Goal: Entertainment & Leisure: Consume media (video, audio)

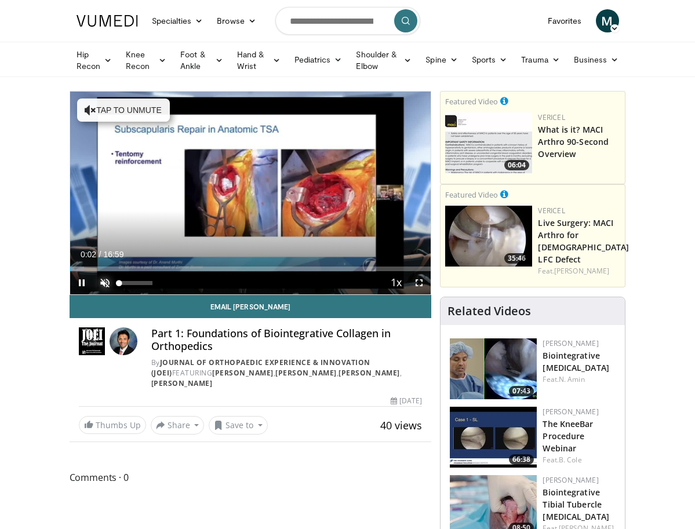
click at [93, 294] on span "Video Player" at bounding box center [104, 282] width 23 height 23
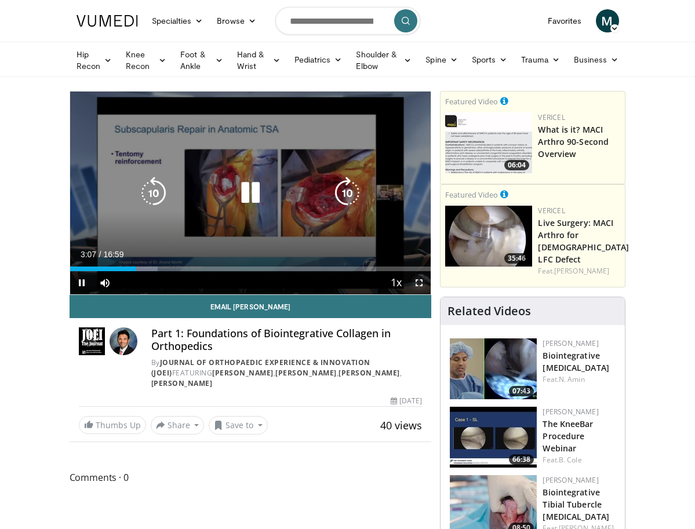
drag, startPoint x: 435, startPoint y: 322, endPoint x: 613, endPoint y: 382, distance: 187.6
click at [430, 294] on span "Video Player" at bounding box center [418, 282] width 23 height 23
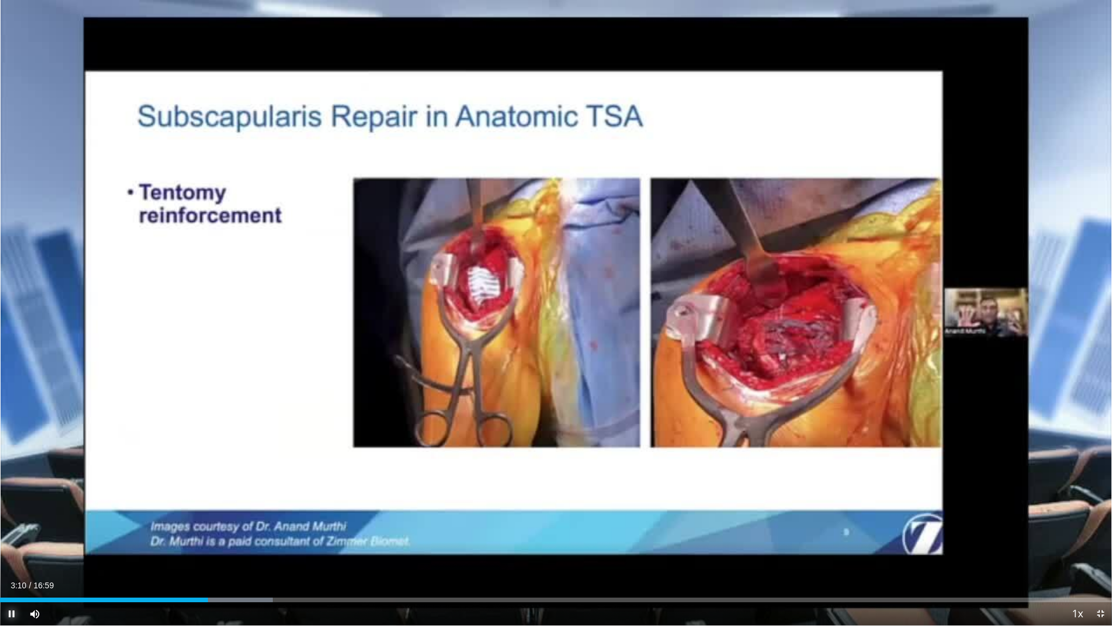
click at [12, 528] on span "Video Player" at bounding box center [11, 613] width 23 height 23
click at [11, 528] on span "Video Player" at bounding box center [11, 613] width 23 height 23
click at [703, 528] on span "Video Player" at bounding box center [1100, 613] width 23 height 23
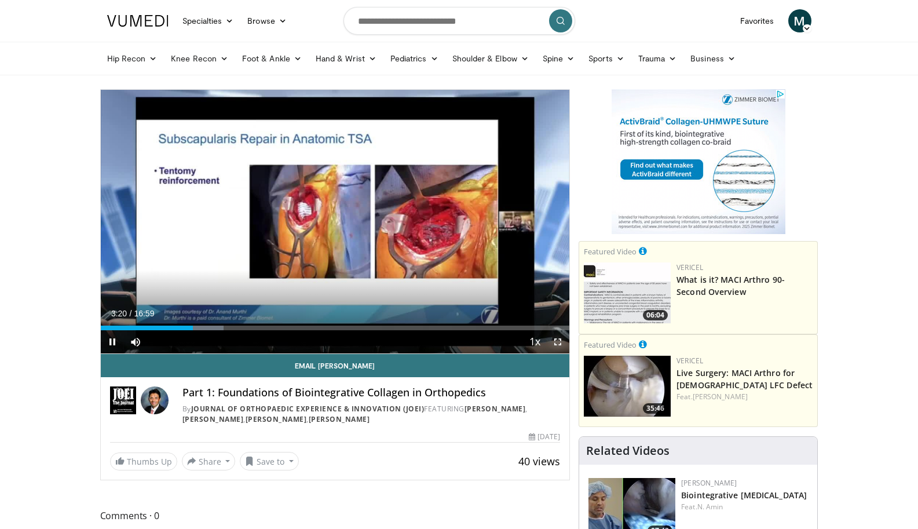
click at [556, 342] on span "Video Player" at bounding box center [557, 341] width 23 height 23
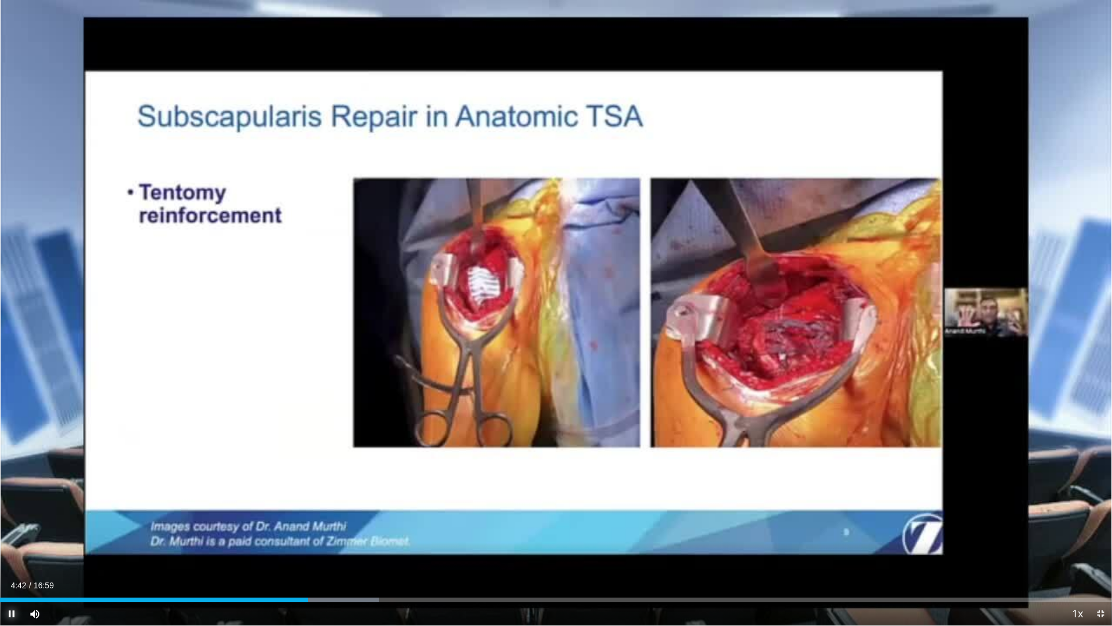
click at [11, 528] on span "Video Player" at bounding box center [11, 613] width 23 height 23
click at [703, 528] on span "Video Player" at bounding box center [1100, 613] width 23 height 23
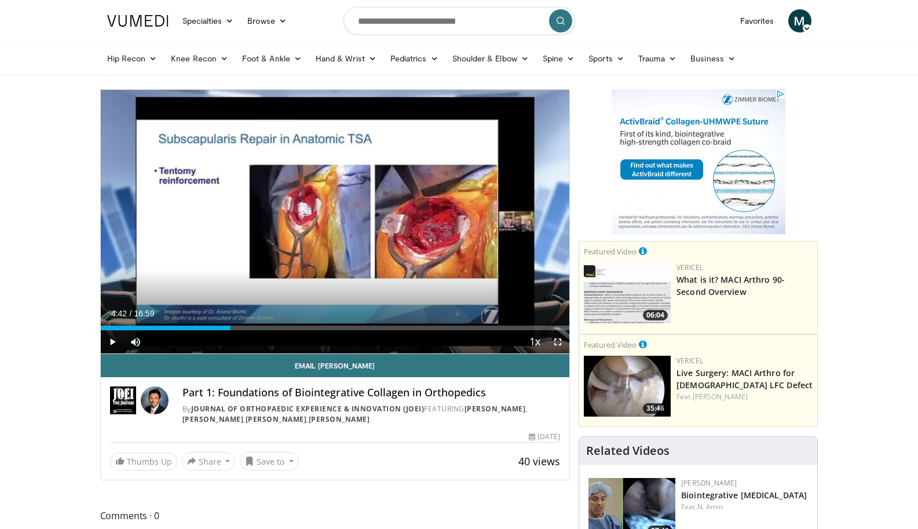
click at [557, 344] on span "Video Player" at bounding box center [557, 341] width 23 height 23
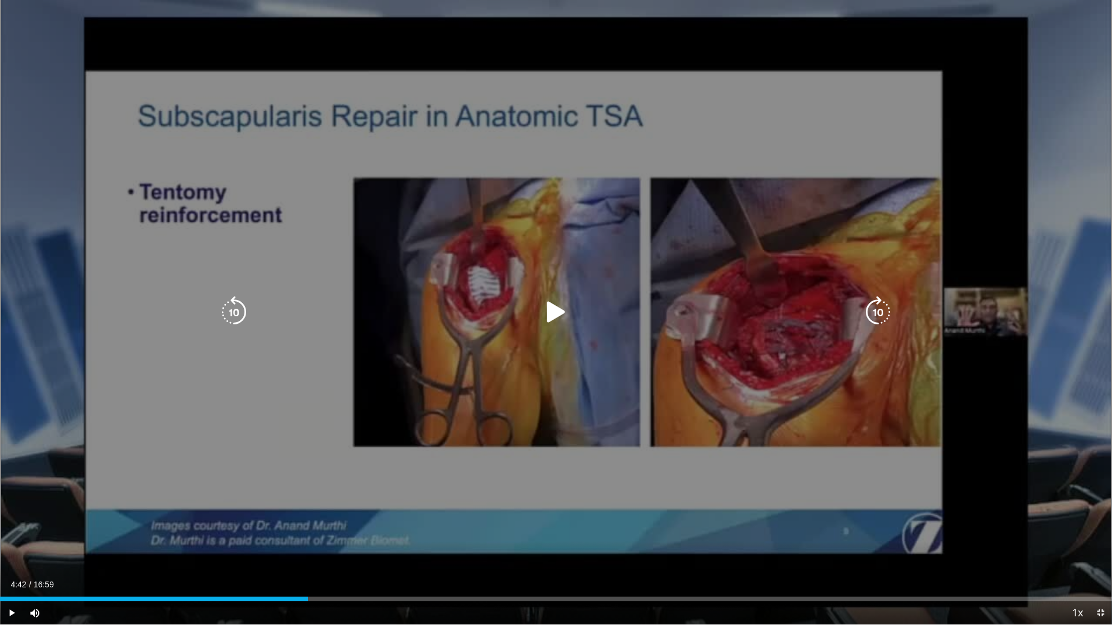
click at [189, 408] on div "10 seconds Tap to unmute" at bounding box center [556, 312] width 1112 height 624
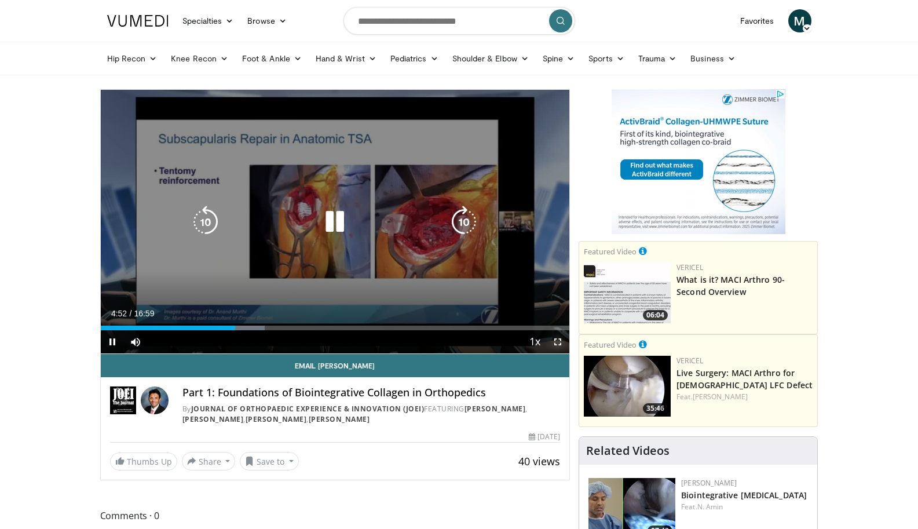
drag, startPoint x: 560, startPoint y: 342, endPoint x: 737, endPoint y: 402, distance: 186.7
click at [560, 342] on span "Video Player" at bounding box center [557, 341] width 23 height 23
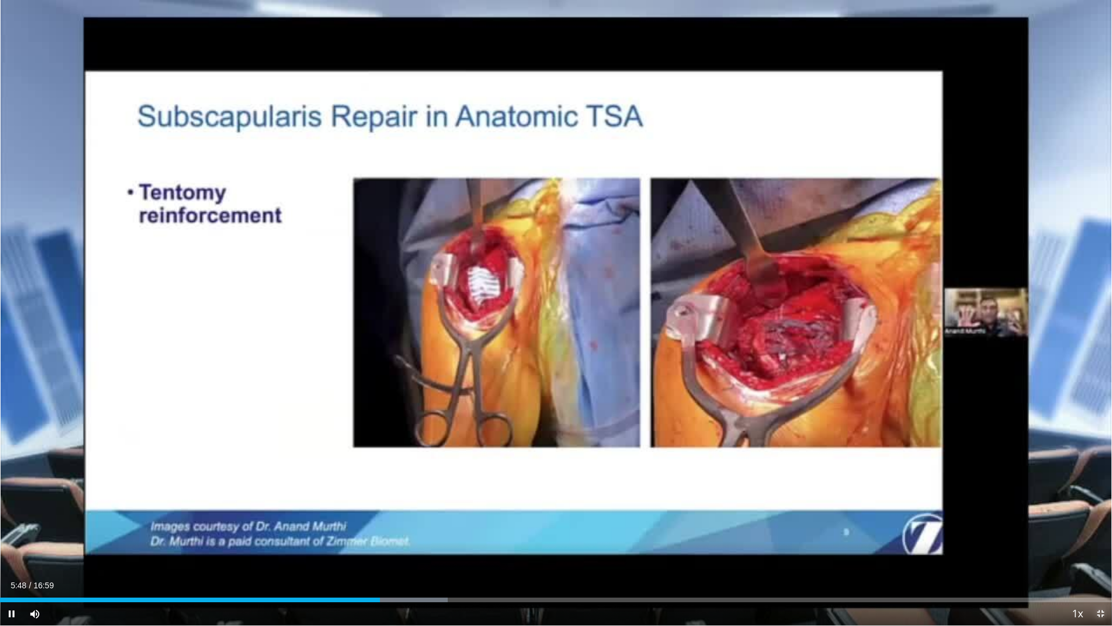
click at [703, 528] on span "Video Player" at bounding box center [1100, 613] width 23 height 23
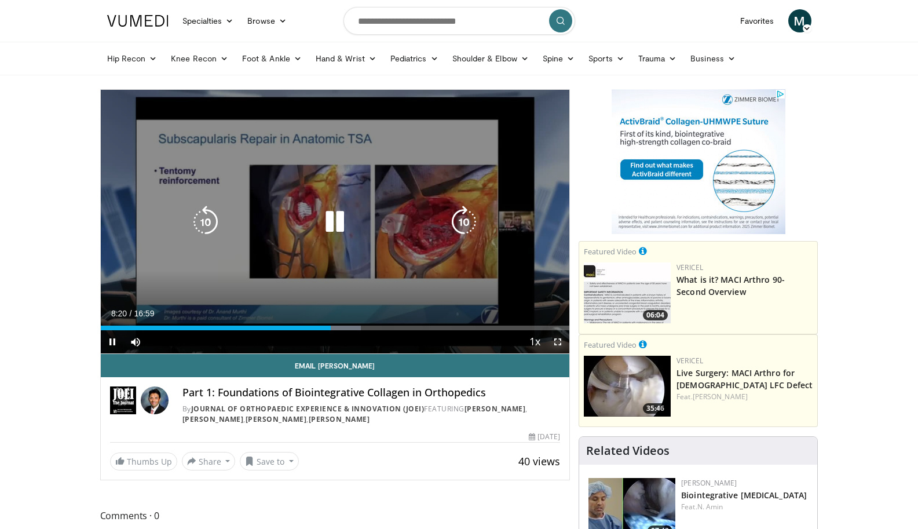
click at [559, 342] on span "Video Player" at bounding box center [557, 341] width 23 height 23
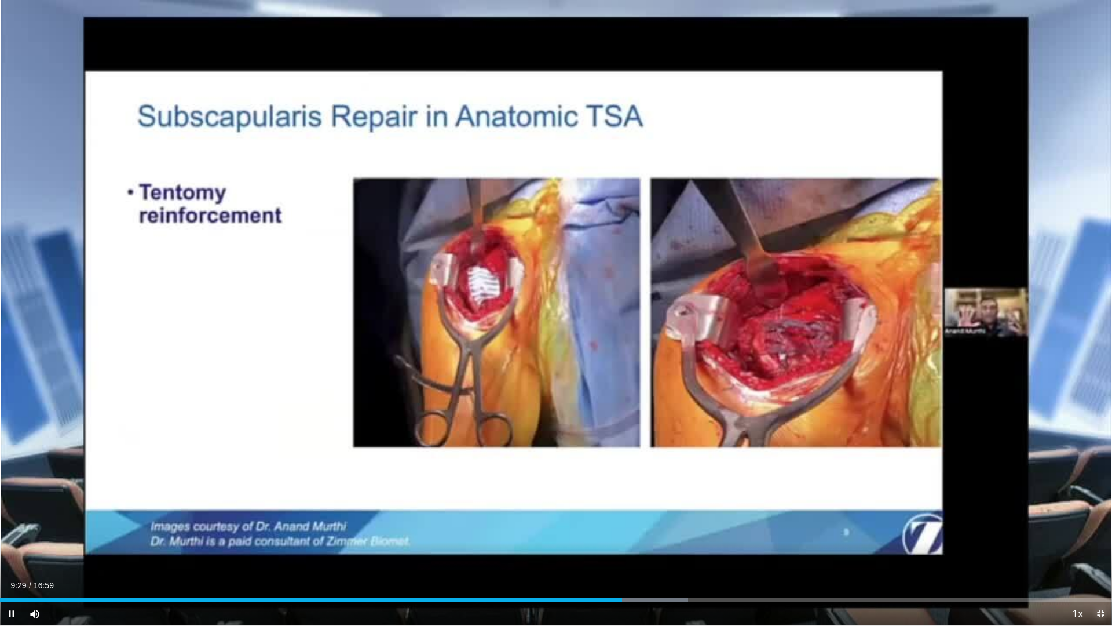
click at [703, 528] on span "Video Player" at bounding box center [1100, 613] width 23 height 23
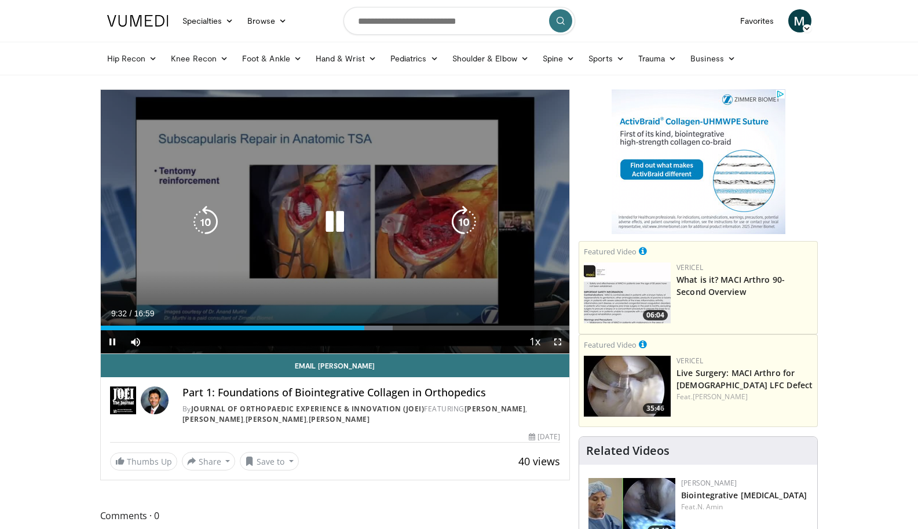
drag, startPoint x: 561, startPoint y: 341, endPoint x: 739, endPoint y: 402, distance: 188.5
click at [561, 341] on span "Video Player" at bounding box center [557, 341] width 23 height 23
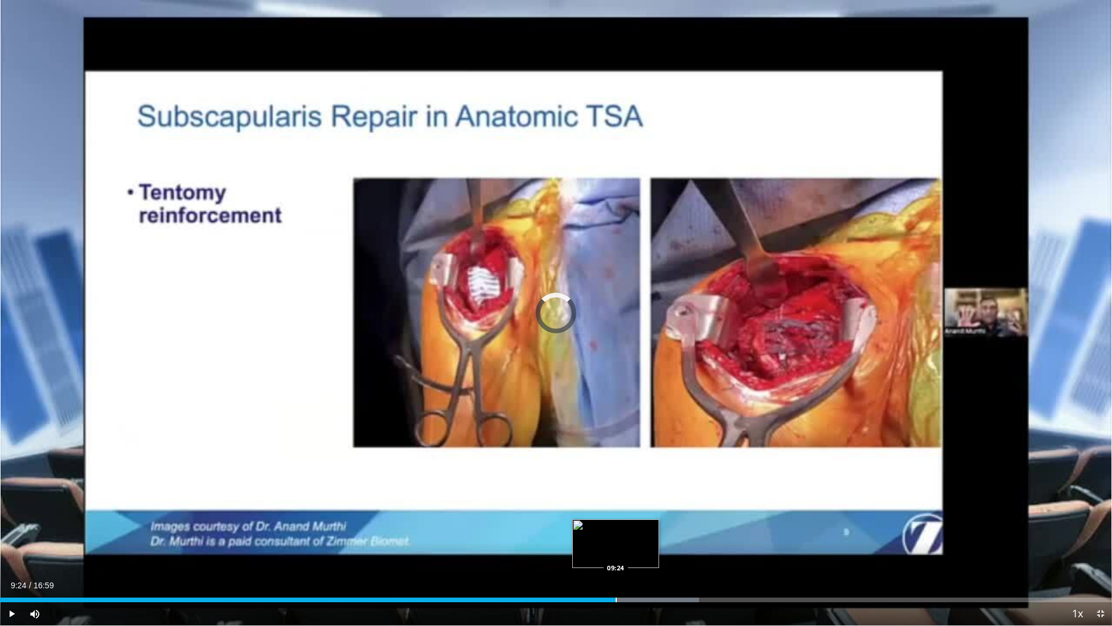
click at [616, 528] on div "Progress Bar" at bounding box center [616, 599] width 1 height 5
click at [14, 528] on span "Video Player" at bounding box center [11, 613] width 23 height 23
click at [8, 528] on span "Video Player" at bounding box center [11, 613] width 23 height 23
click at [703, 528] on span "Video Player" at bounding box center [1100, 613] width 23 height 23
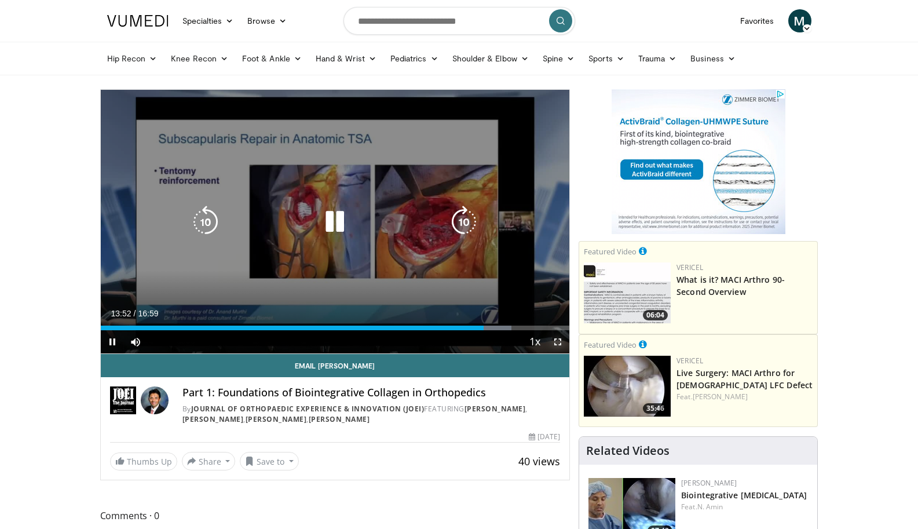
drag, startPoint x: 557, startPoint y: 341, endPoint x: 736, endPoint y: 402, distance: 188.5
click at [557, 341] on span "Video Player" at bounding box center [557, 341] width 23 height 23
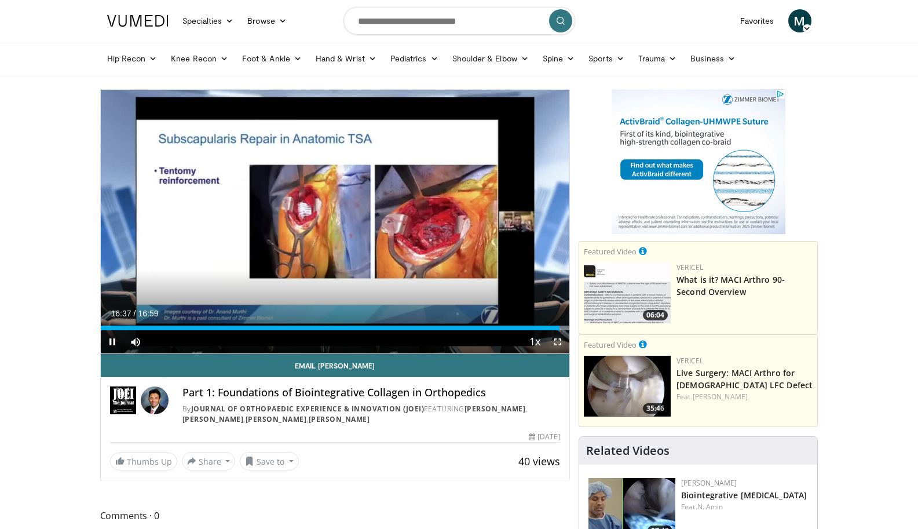
click at [561, 343] on span "Video Player" at bounding box center [557, 341] width 23 height 23
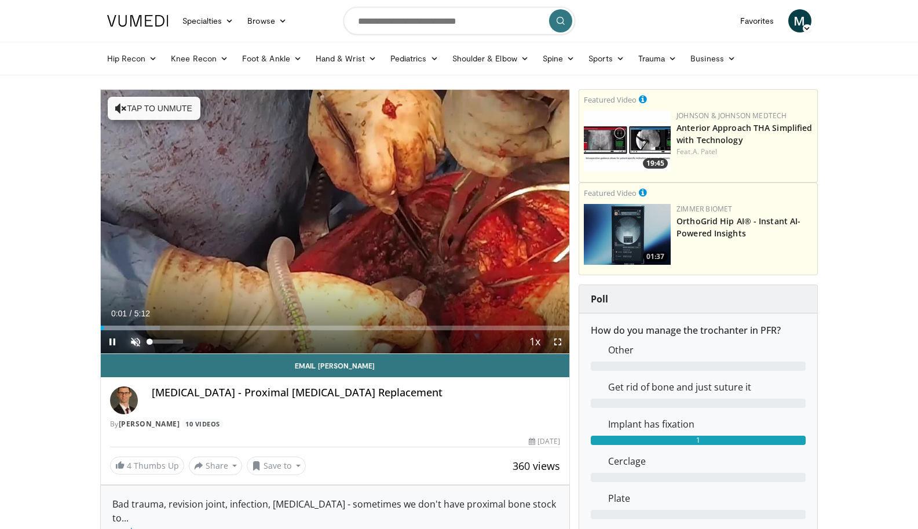
click at [136, 342] on span "Video Player" at bounding box center [135, 341] width 23 height 23
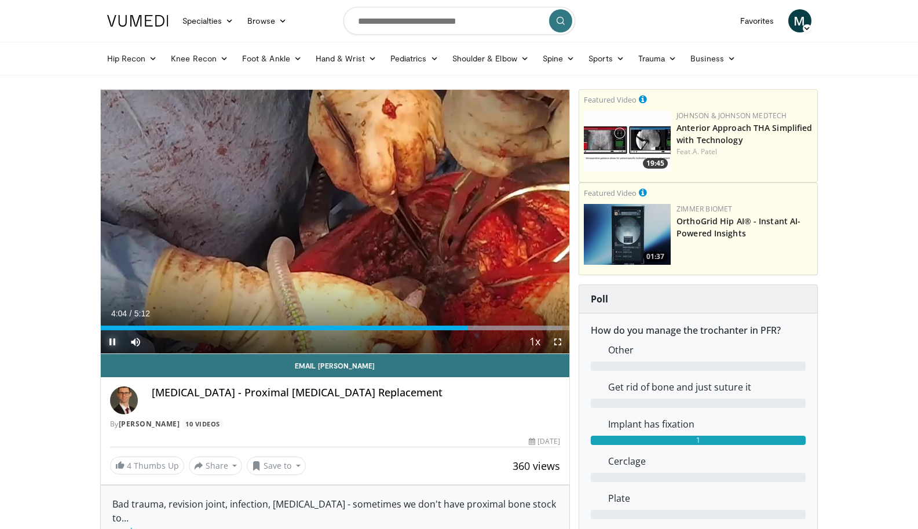
click at [108, 342] on span "Video Player" at bounding box center [112, 341] width 23 height 23
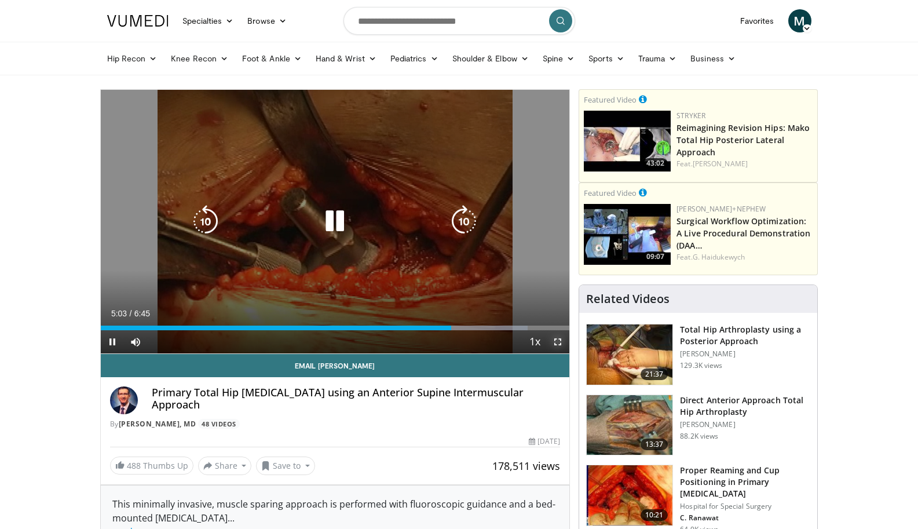
click at [560, 343] on span "Video Player" at bounding box center [557, 341] width 23 height 23
